Goal: Find specific page/section: Find specific page/section

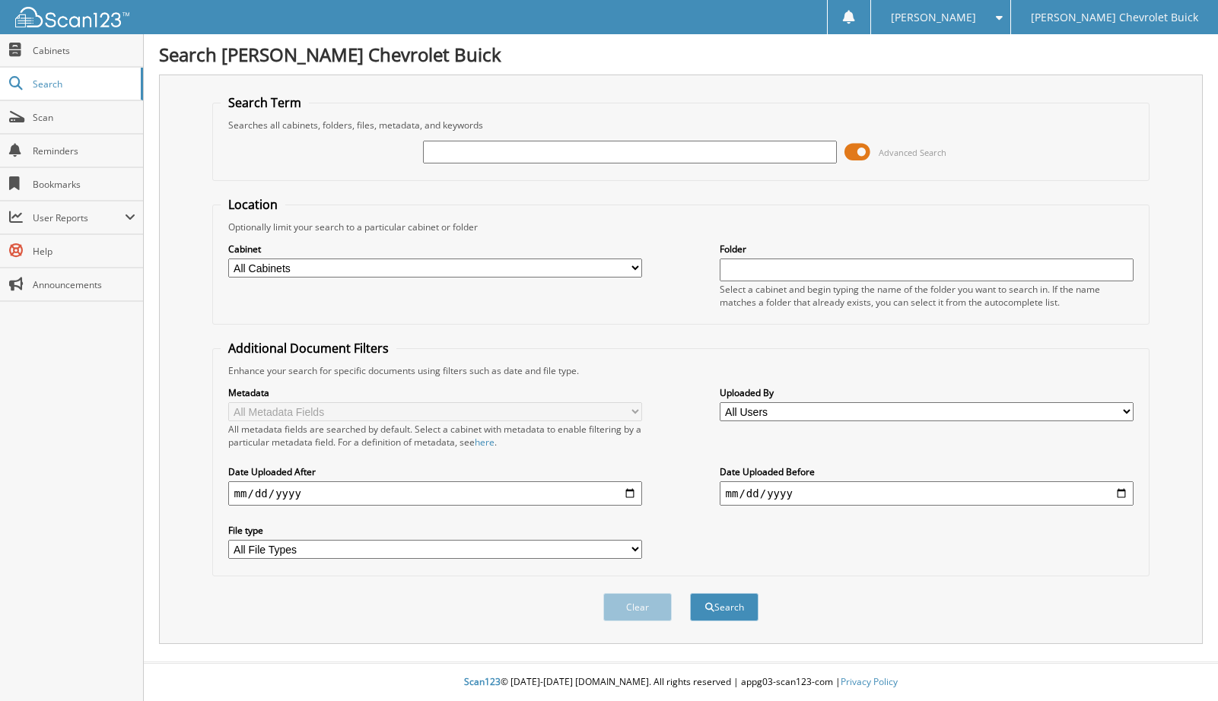
click at [469, 152] on input "text" at bounding box center [630, 152] width 415 height 23
type input "72519"
click at [870, 149] on span at bounding box center [857, 152] width 26 height 23
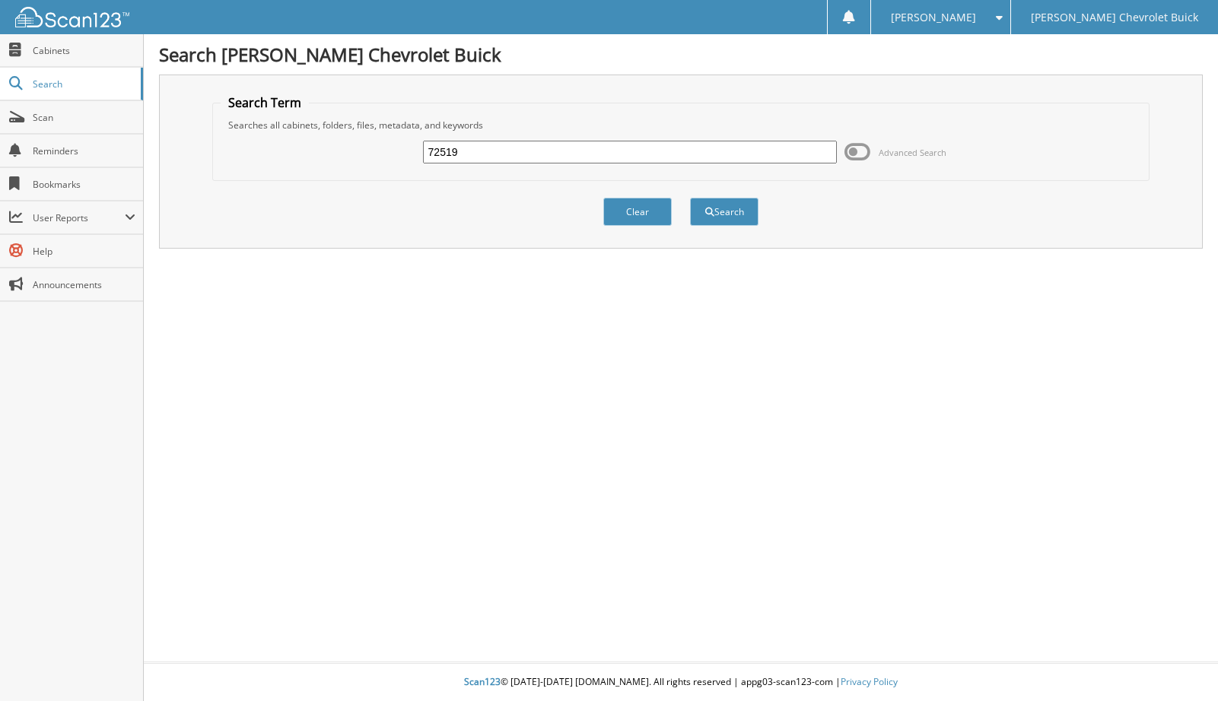
click at [729, 197] on div "Search" at bounding box center [723, 211] width 71 height 31
click at [729, 217] on button "Search" at bounding box center [724, 212] width 68 height 28
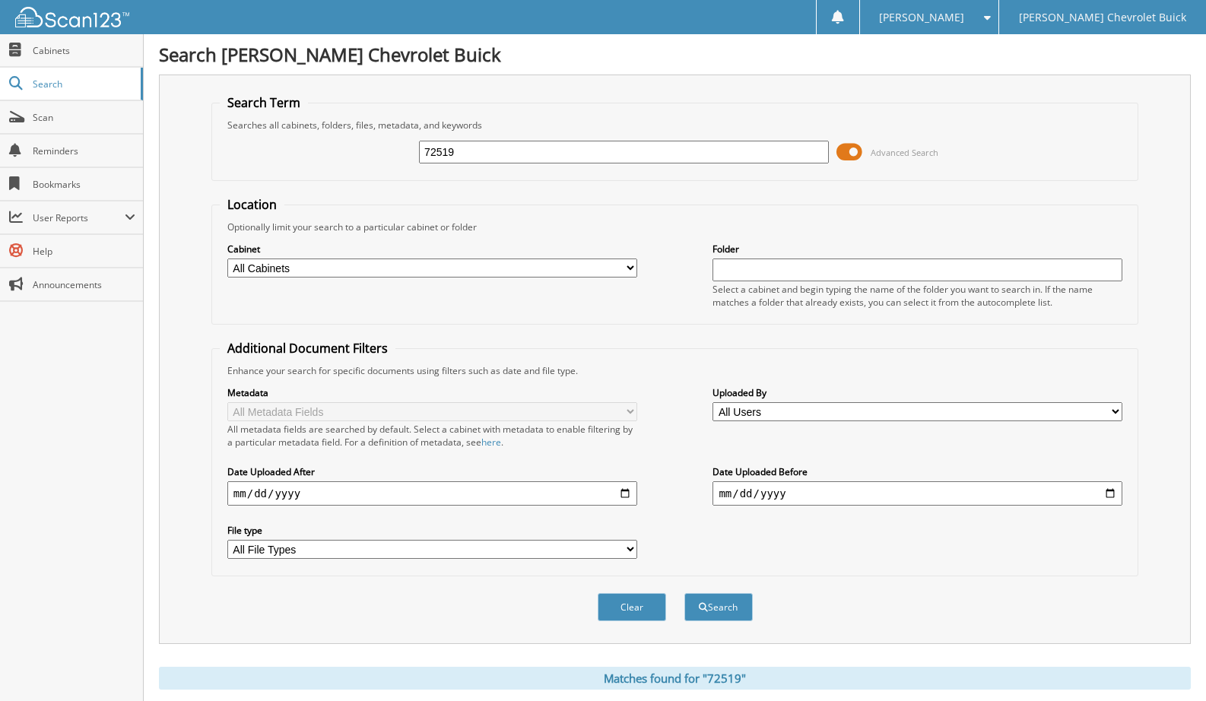
click at [852, 153] on span at bounding box center [850, 152] width 26 height 23
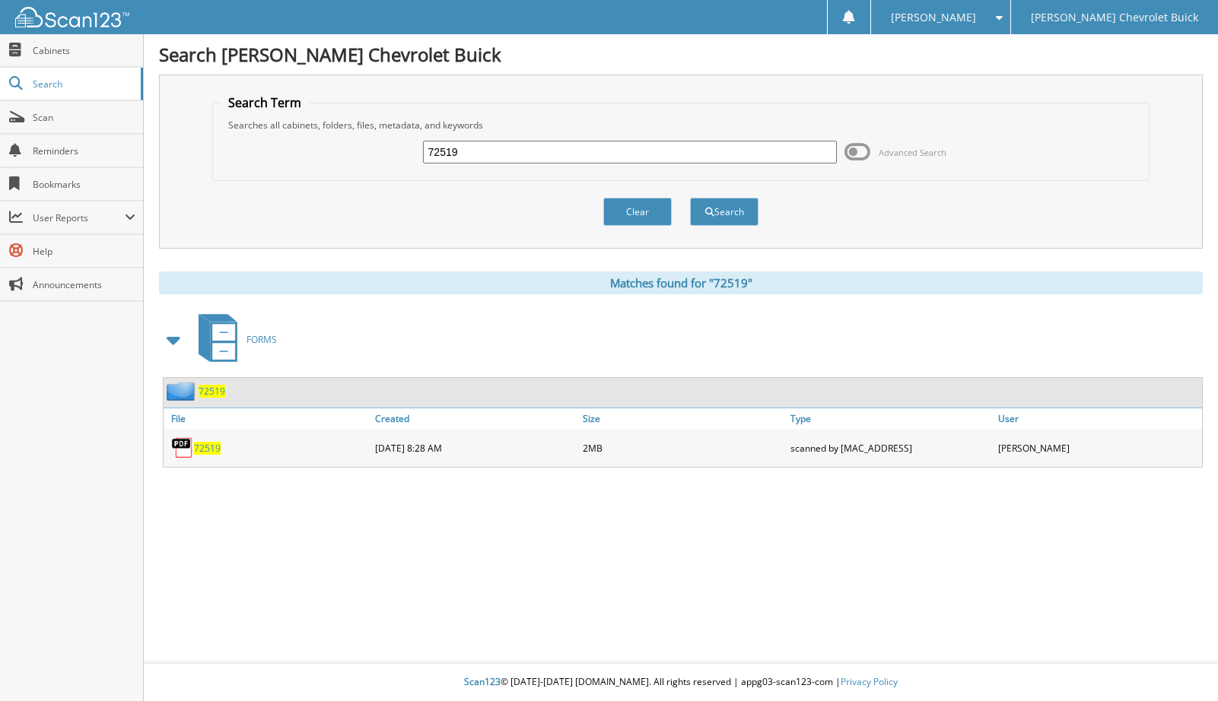
click at [199, 448] on span "72519" at bounding box center [207, 448] width 27 height 13
